Goal: Navigation & Orientation: Find specific page/section

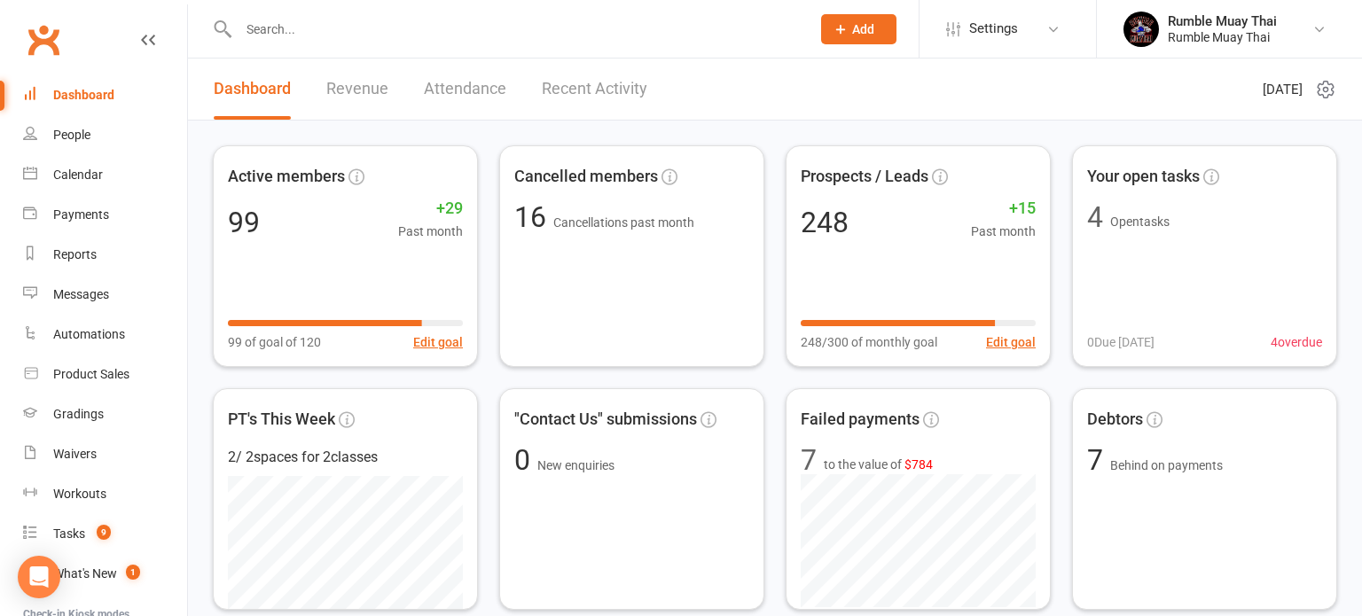
click at [344, 90] on link "Revenue" at bounding box center [357, 89] width 62 height 61
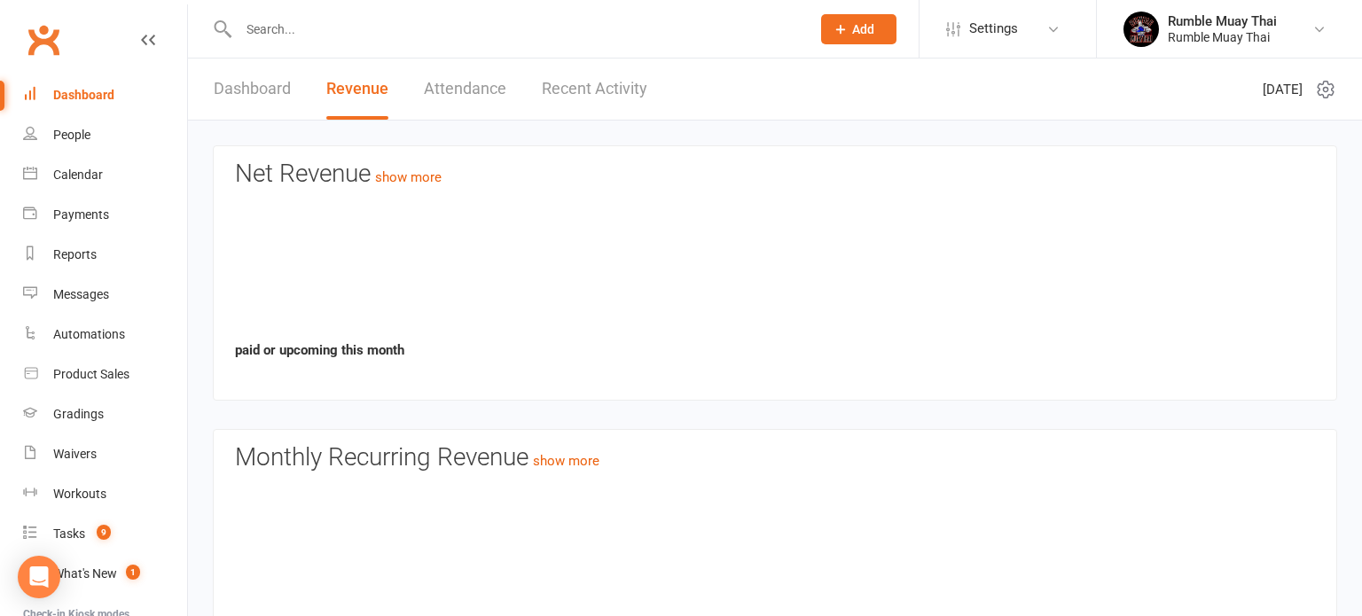
click at [344, 90] on link "Revenue" at bounding box center [357, 89] width 62 height 61
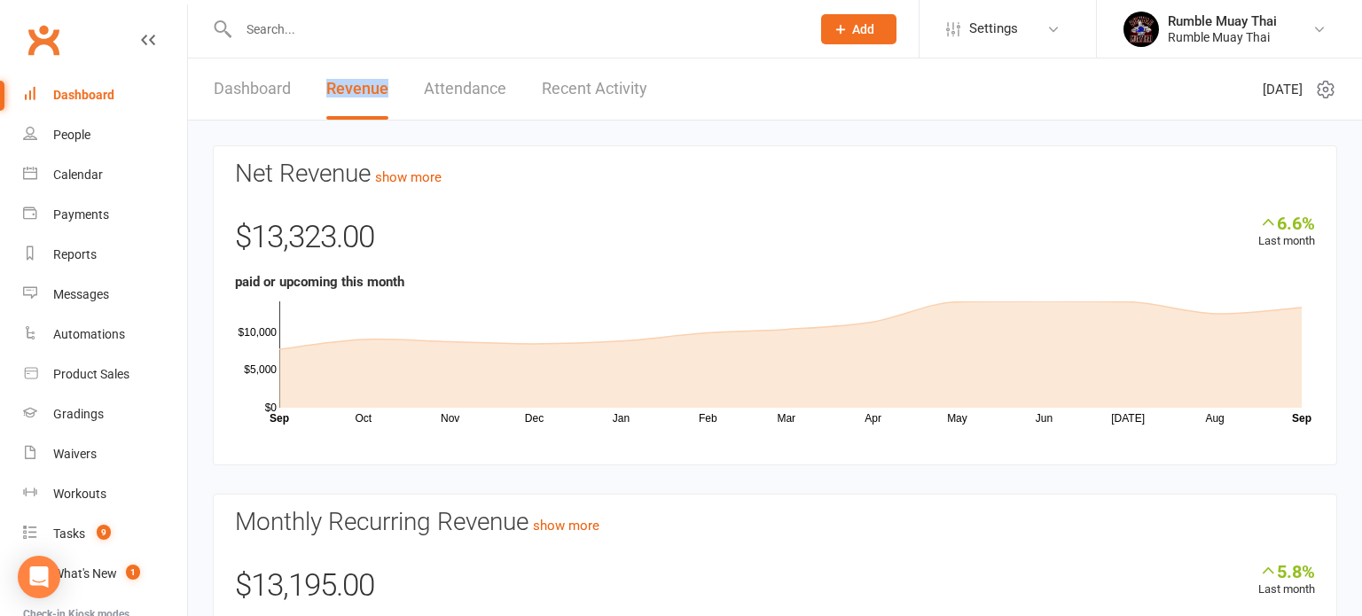
click at [262, 95] on link "Dashboard" at bounding box center [252, 89] width 77 height 61
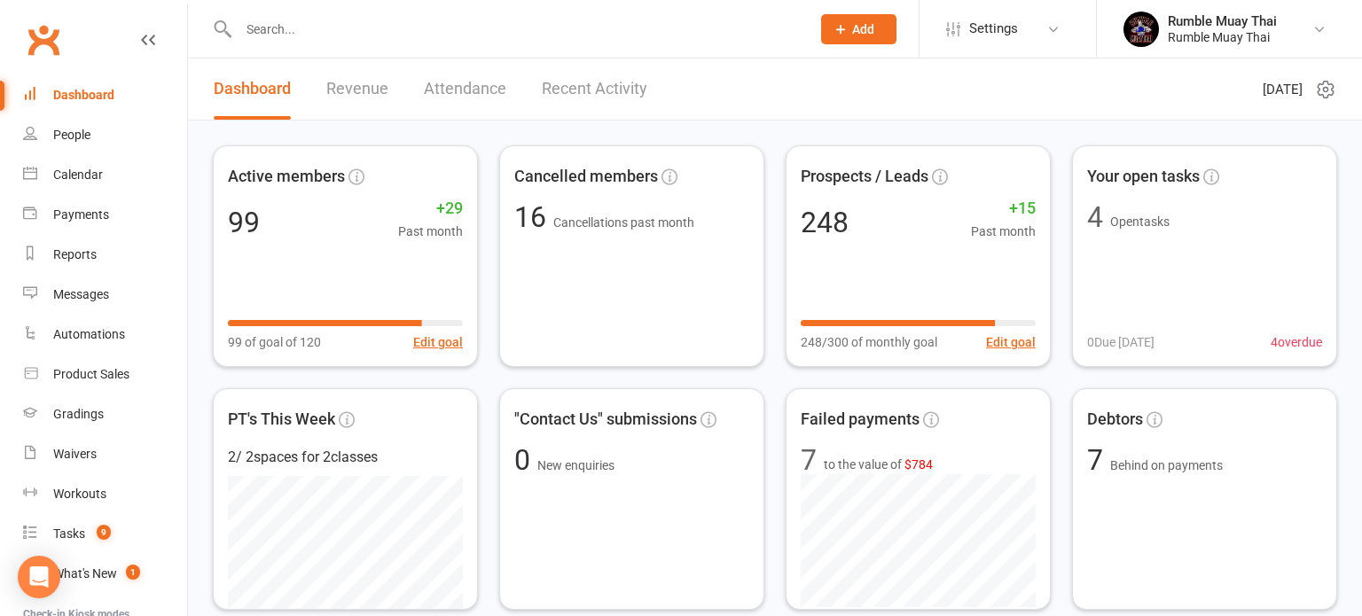
click at [262, 95] on link "Dashboard" at bounding box center [252, 89] width 77 height 61
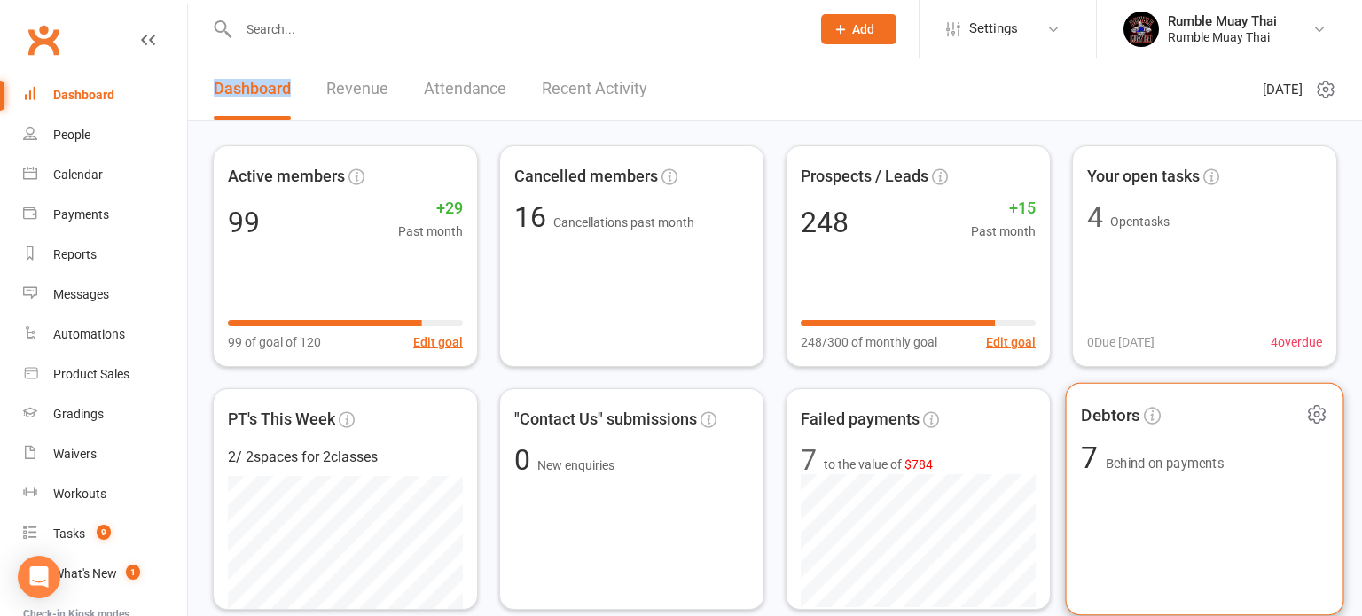
click at [1121, 474] on div "Debtors 7 Behind on payments" at bounding box center [1205, 499] width 278 height 233
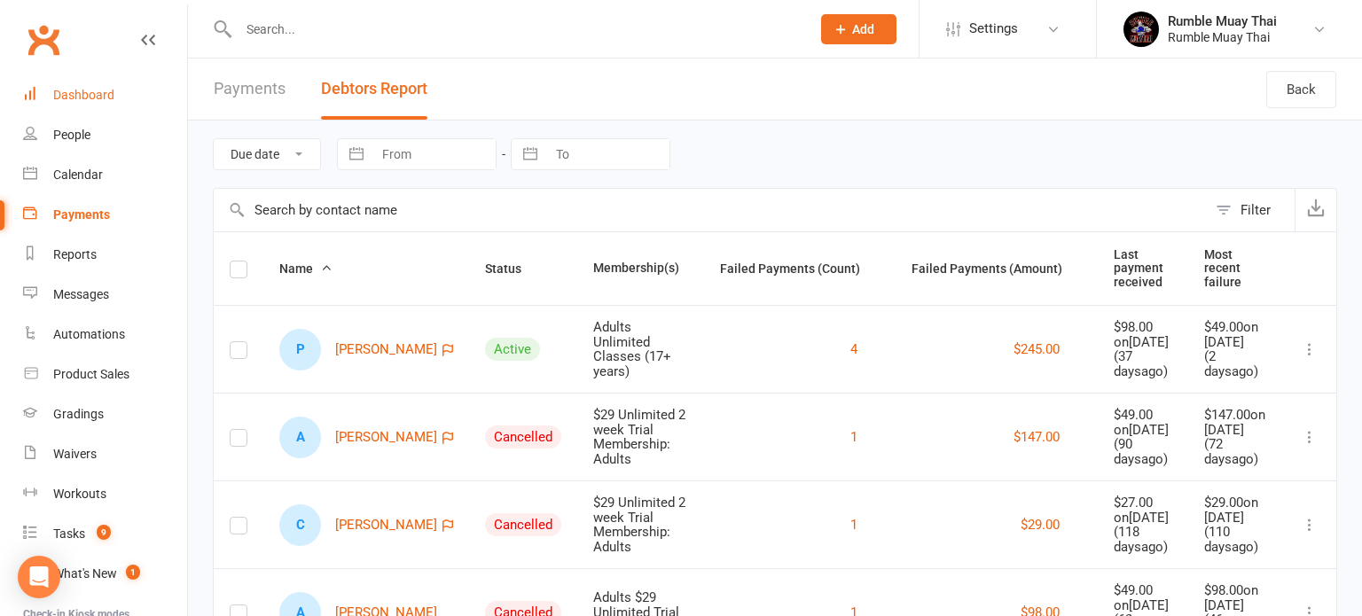
click at [81, 96] on div "Dashboard" at bounding box center [83, 95] width 61 height 14
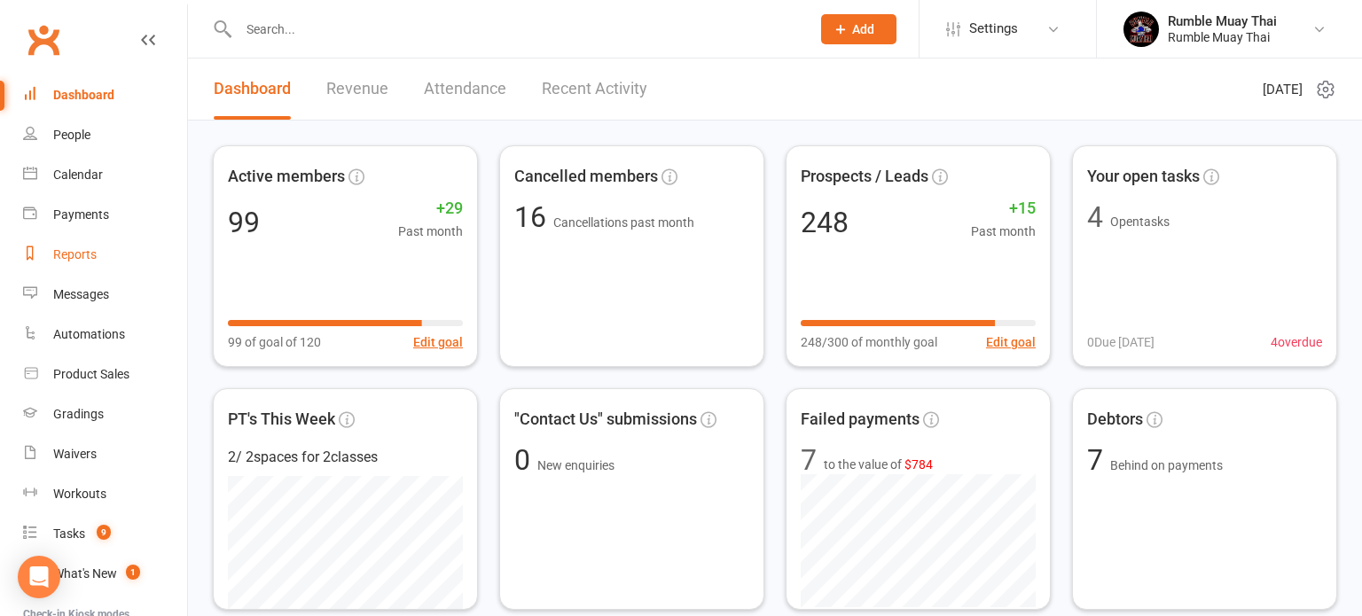
click at [63, 255] on div "Reports" at bounding box center [74, 254] width 43 height 14
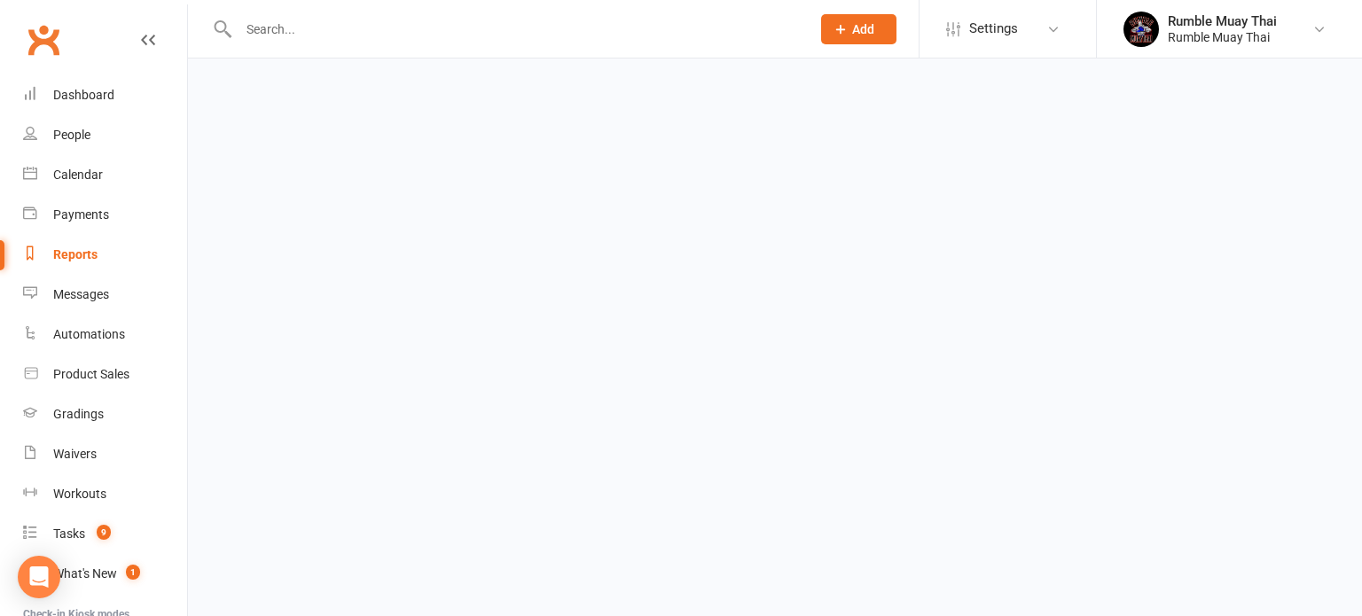
click at [63, 255] on div "Reports" at bounding box center [75, 254] width 44 height 14
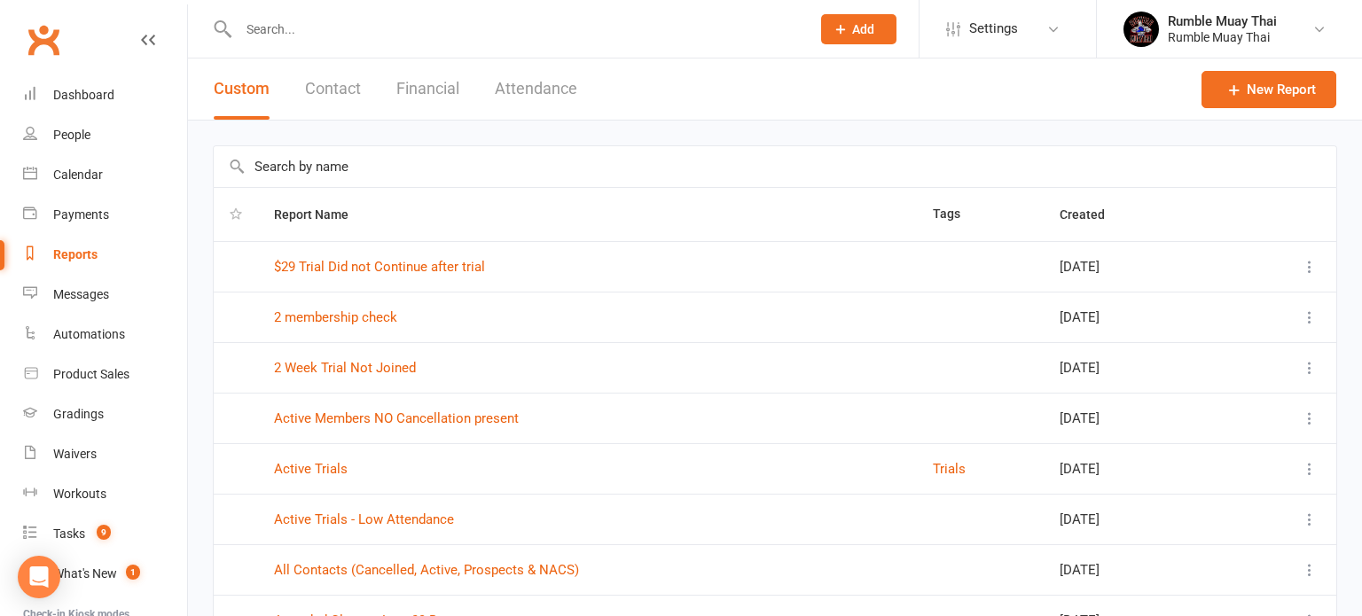
click at [440, 90] on button "Financial" at bounding box center [427, 89] width 63 height 61
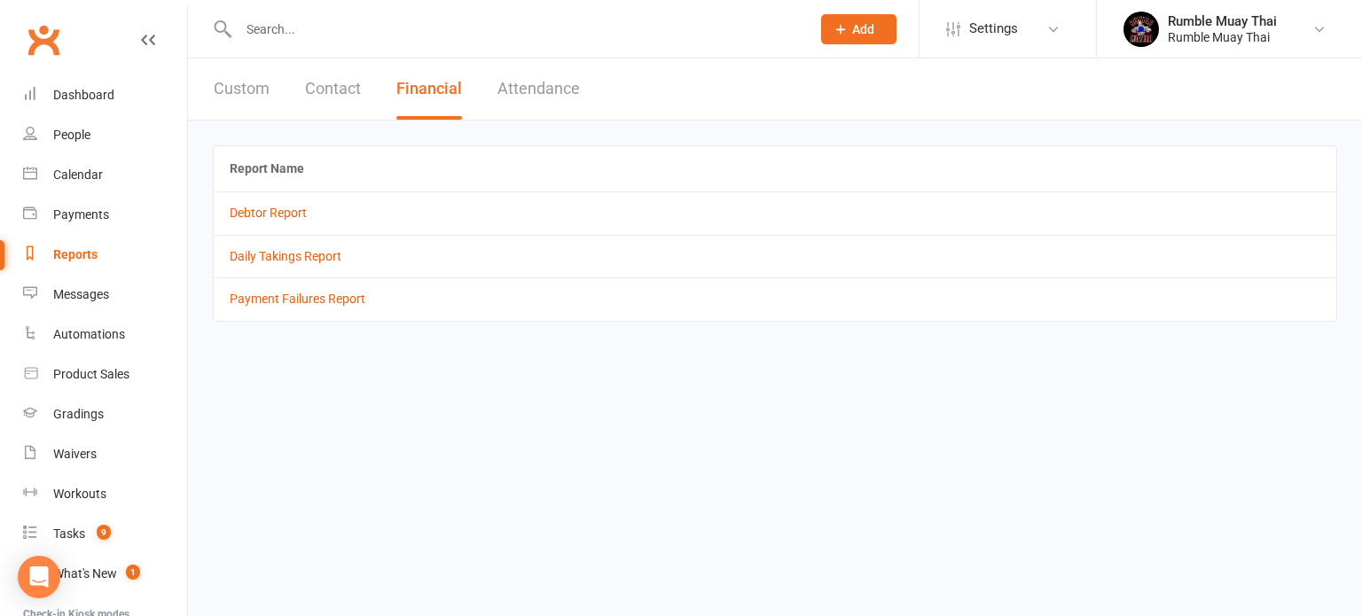
click at [440, 90] on button "Financial" at bounding box center [429, 89] width 66 height 61
click at [300, 255] on link "Daily Takings Report" at bounding box center [286, 256] width 112 height 14
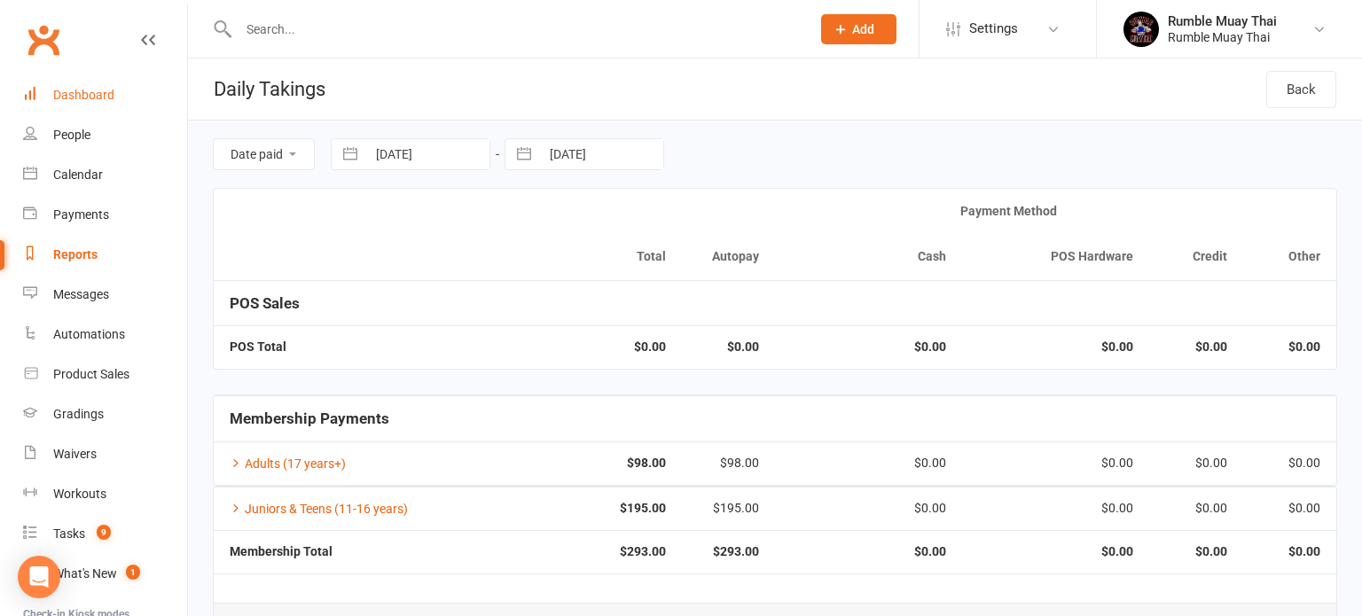
click at [80, 97] on div "Dashboard" at bounding box center [83, 95] width 61 height 14
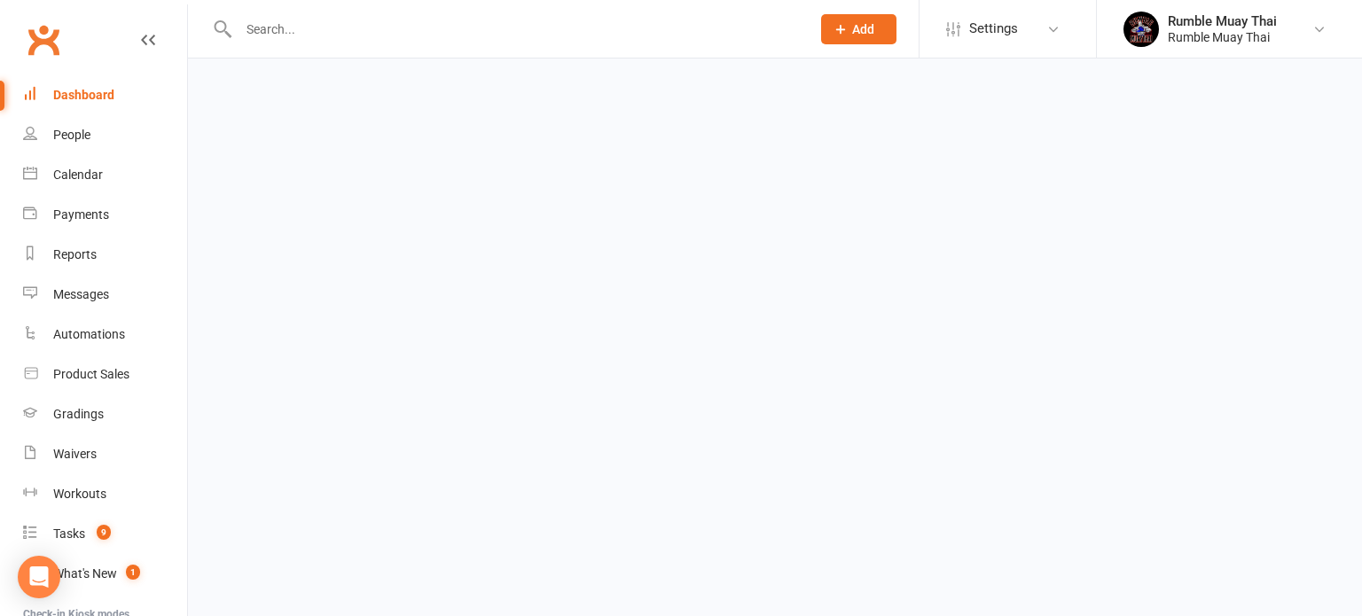
click at [80, 97] on div "Dashboard" at bounding box center [83, 95] width 61 height 14
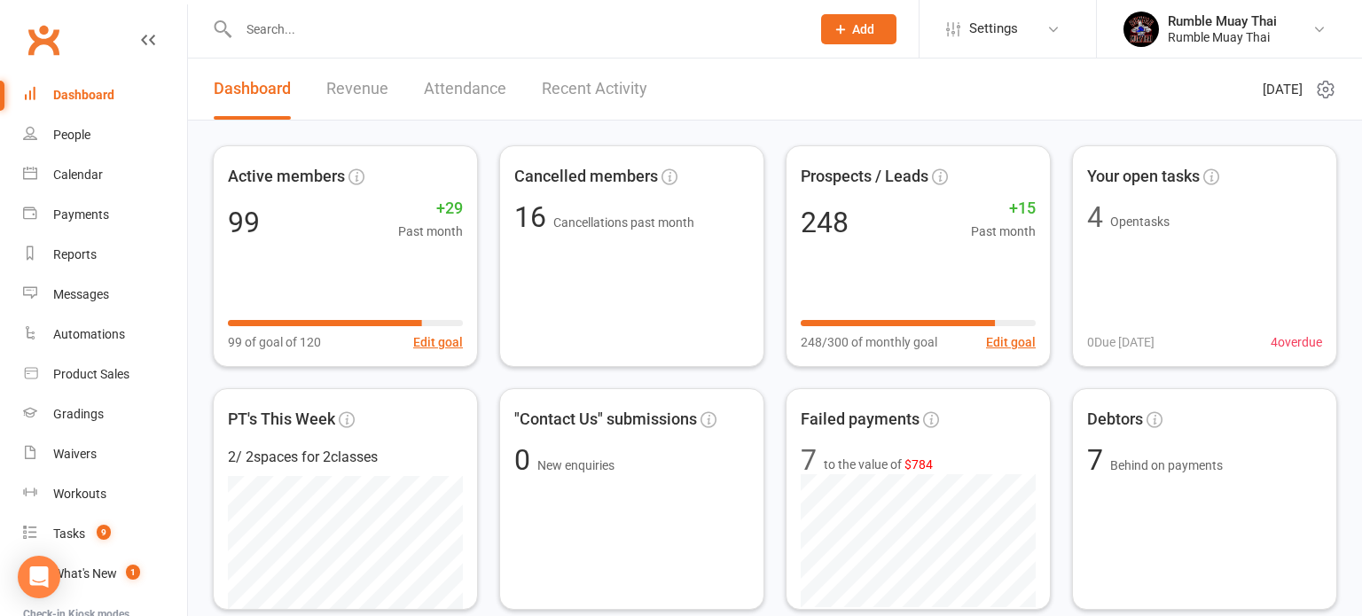
click at [80, 97] on div "Dashboard" at bounding box center [83, 95] width 61 height 14
click at [350, 91] on link "Revenue" at bounding box center [357, 89] width 62 height 61
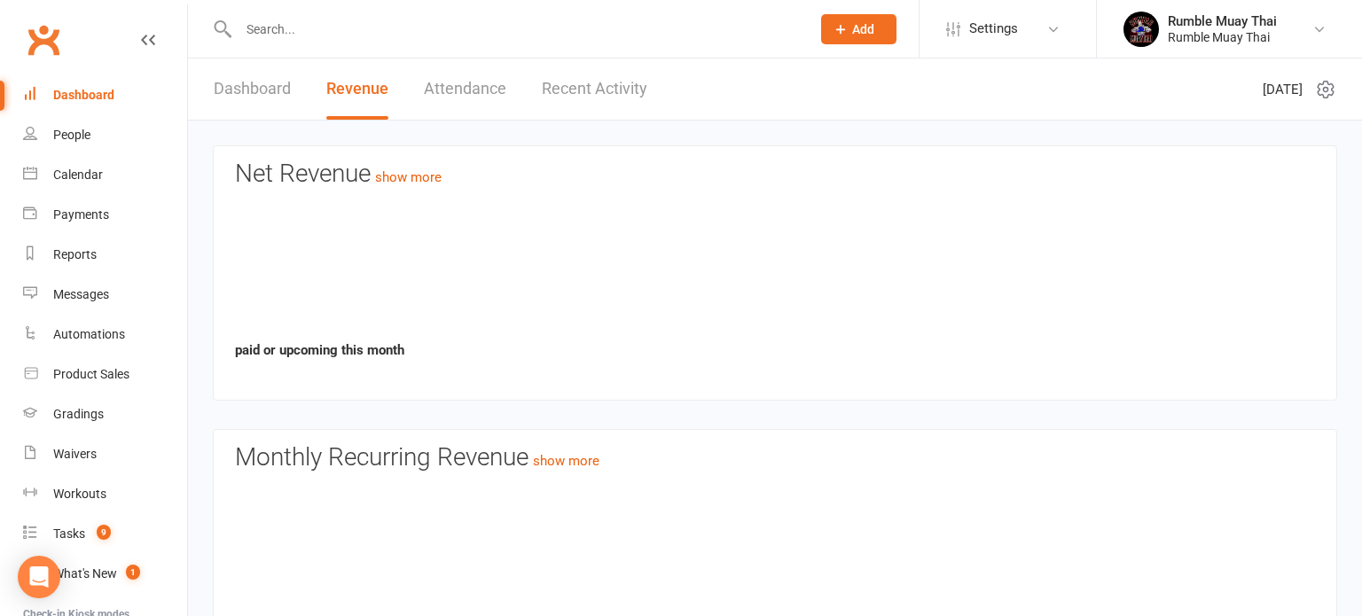
click at [350, 91] on link "Revenue" at bounding box center [357, 89] width 62 height 61
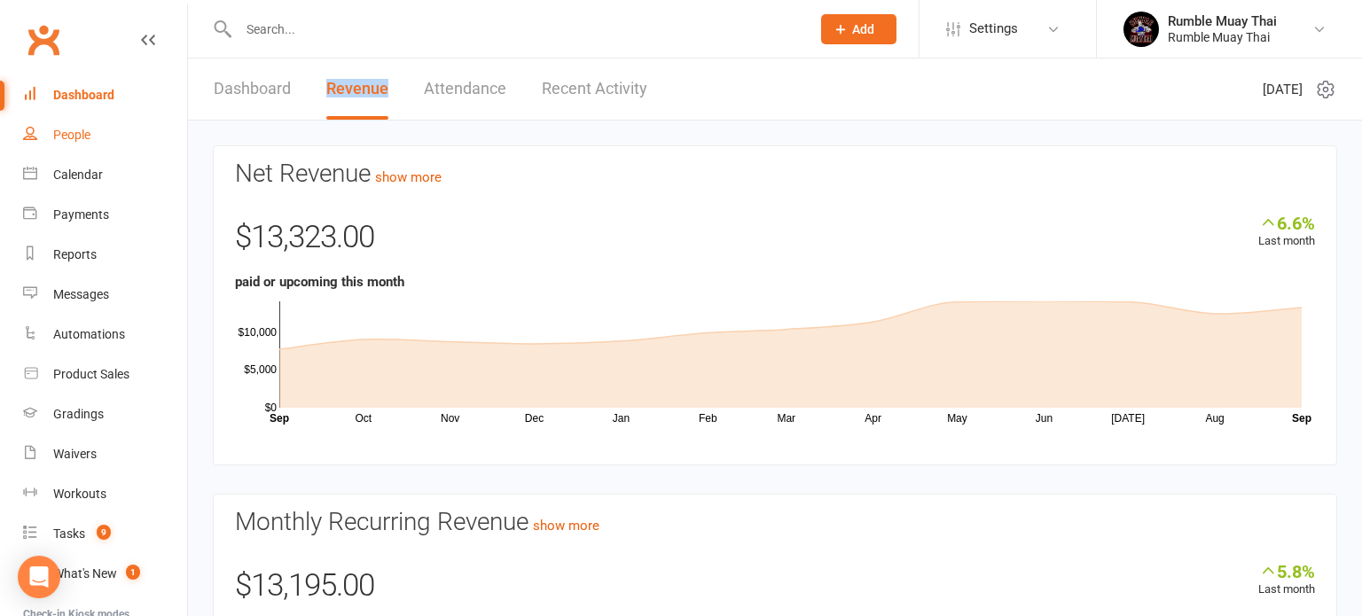
click at [67, 136] on div "People" at bounding box center [71, 135] width 37 height 14
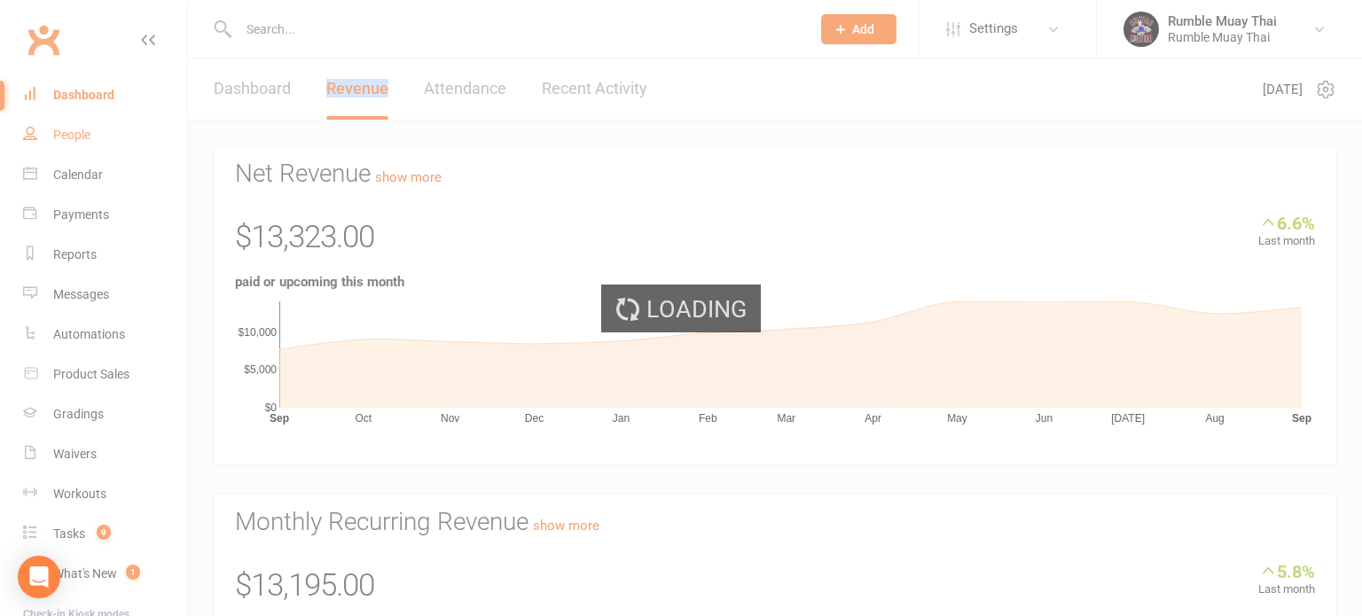
click at [67, 136] on div "Loading" at bounding box center [681, 308] width 1362 height 616
select select "100"
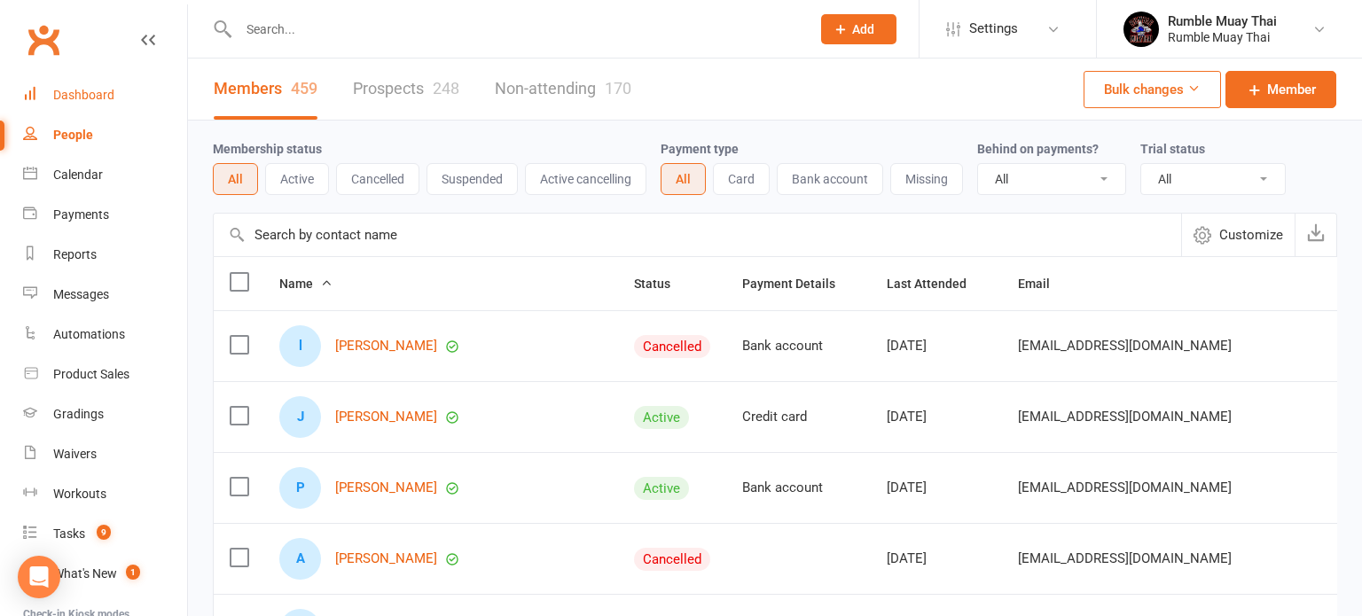
click at [78, 95] on div "Dashboard" at bounding box center [83, 95] width 61 height 14
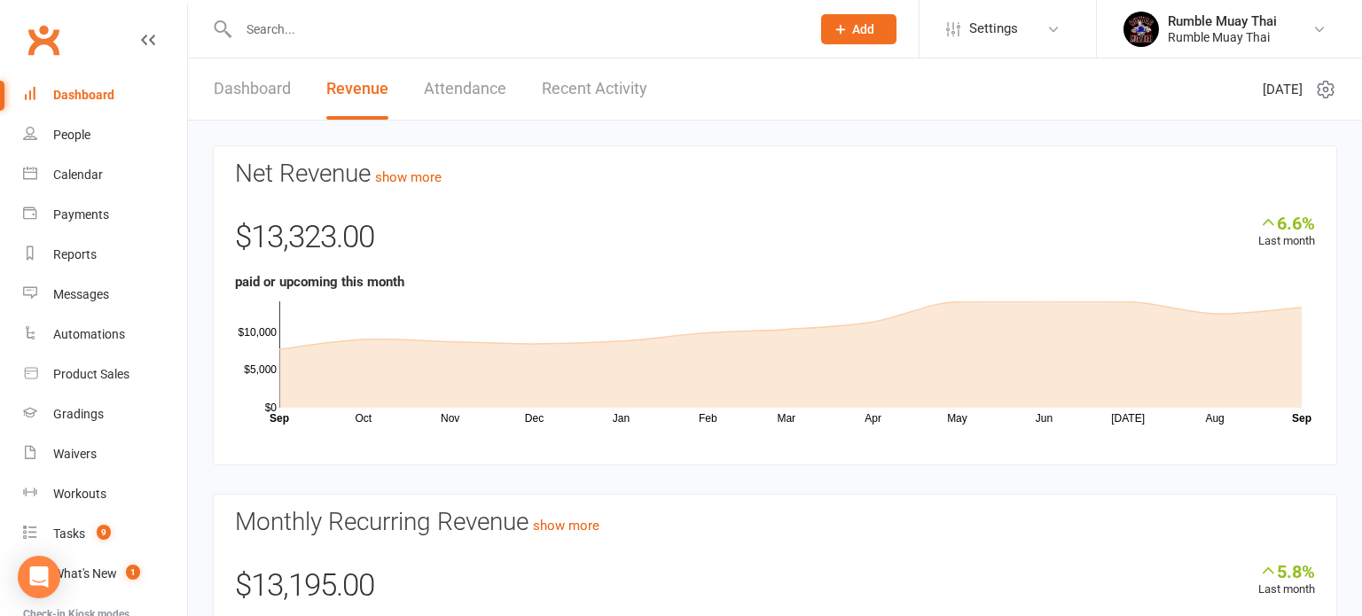
click at [251, 89] on link "Dashboard" at bounding box center [252, 89] width 77 height 61
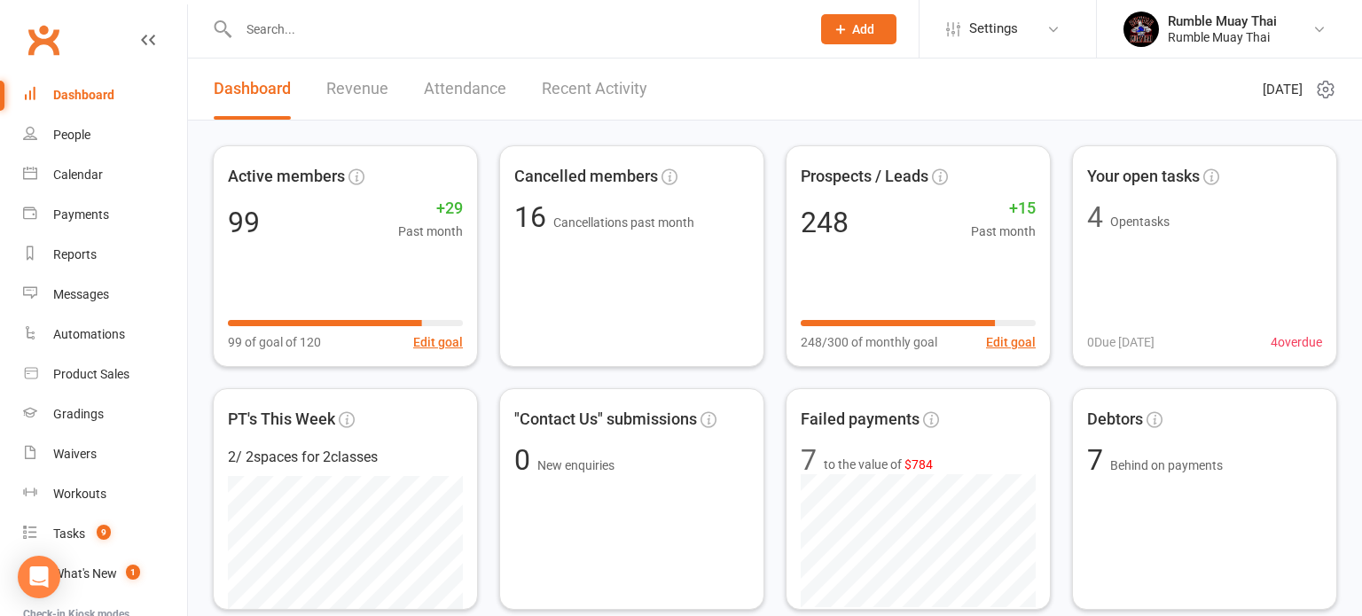
click at [251, 89] on link "Dashboard" at bounding box center [252, 89] width 77 height 61
click at [66, 139] on div "People" at bounding box center [71, 135] width 37 height 14
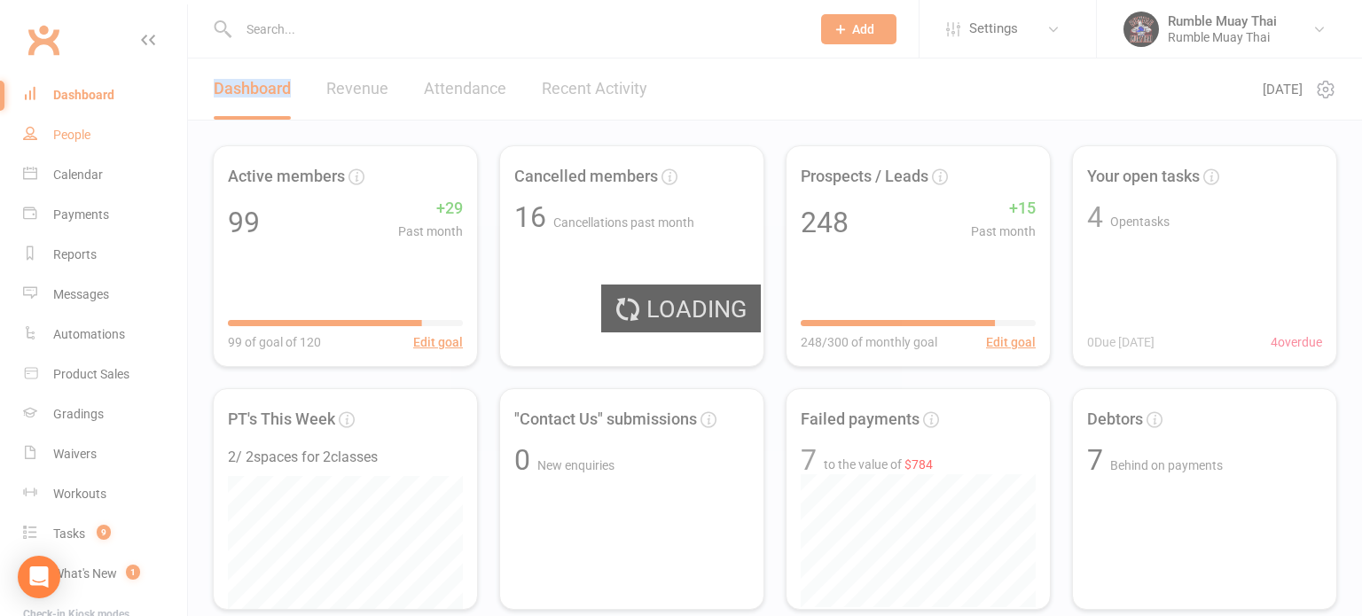
click at [66, 139] on div "Loading" at bounding box center [681, 308] width 1362 height 616
select select "100"
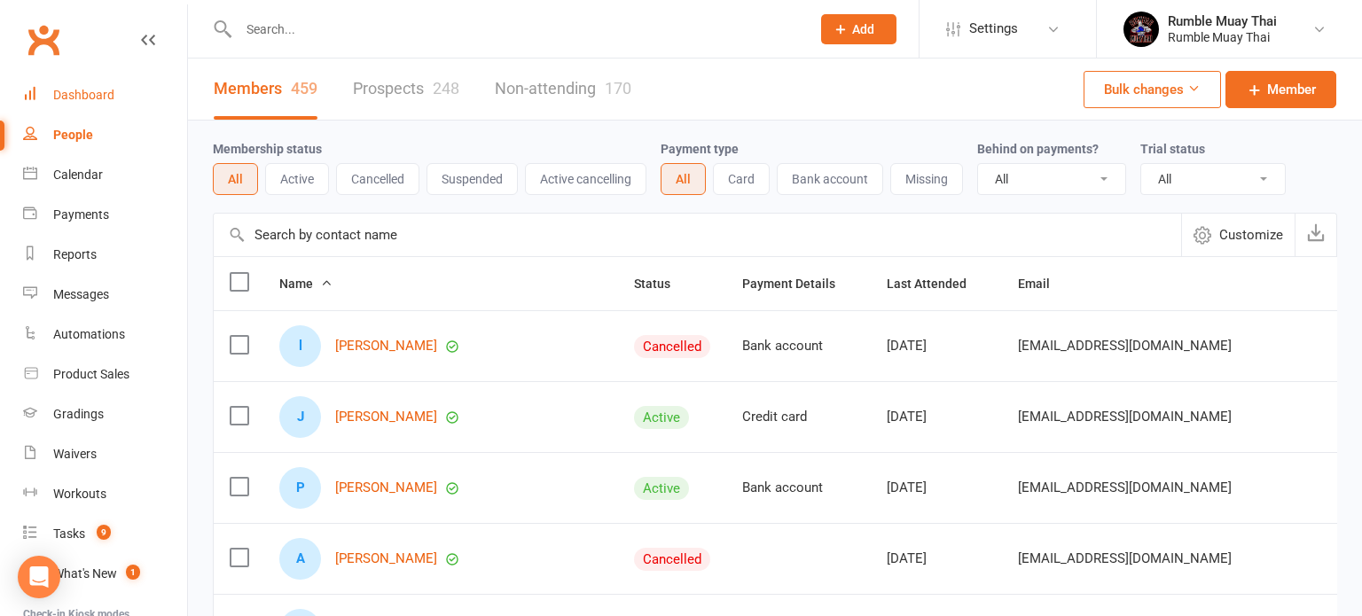
click at [73, 94] on div "Dashboard" at bounding box center [83, 95] width 61 height 14
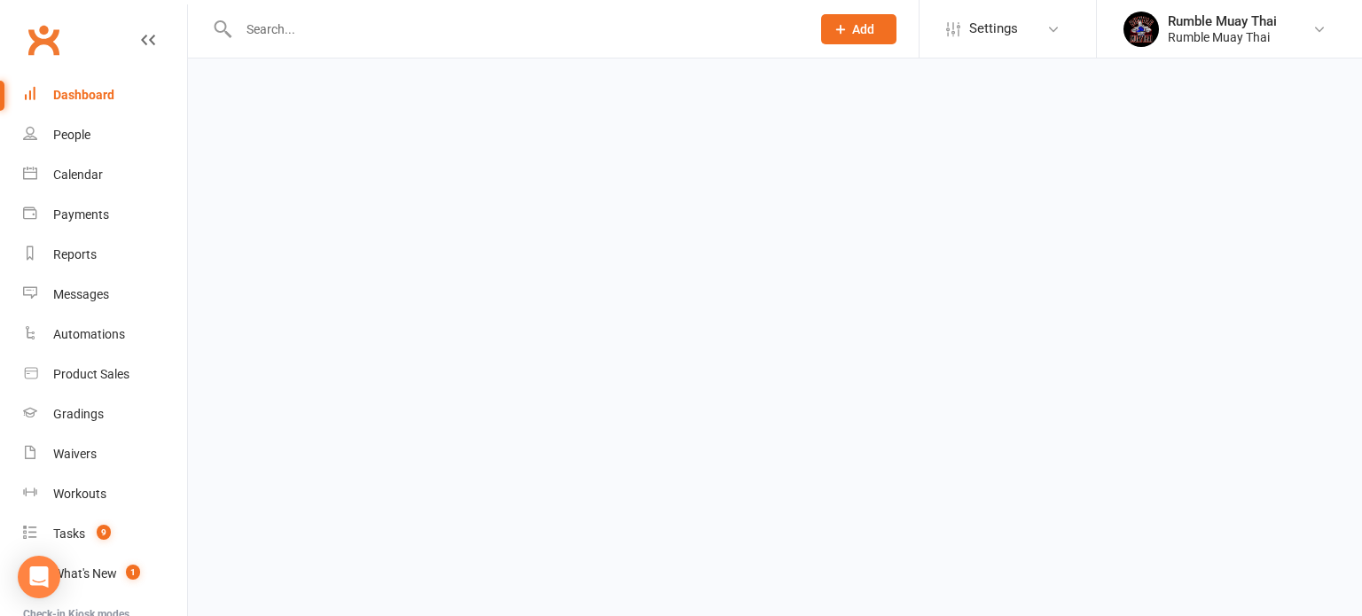
click at [73, 94] on div "Dashboard" at bounding box center [83, 95] width 61 height 14
